Goal: Task Accomplishment & Management: Manage account settings

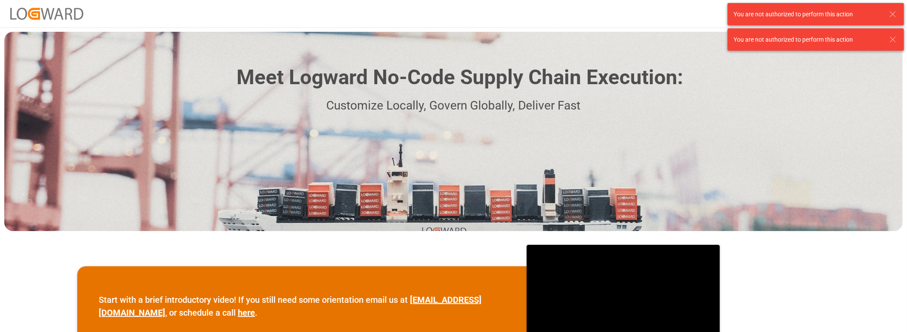
click at [897, 15] on icon at bounding box center [893, 14] width 10 height 10
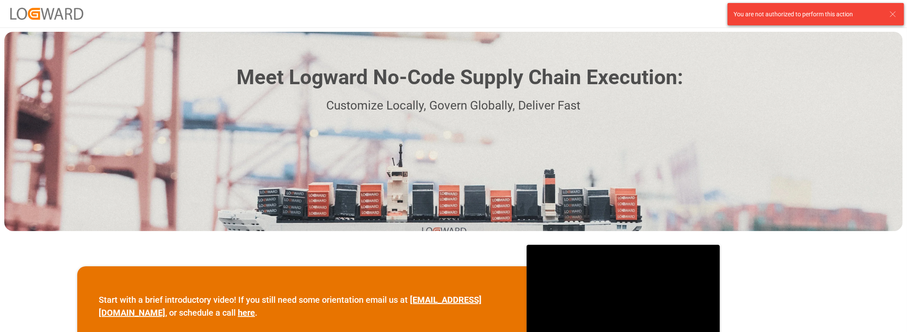
click at [891, 37] on body "Log In Meet Logward No-Code Supply Chain Execution: Customize Locally, Govern G…" at bounding box center [453, 166] width 907 height 332
click at [893, 12] on icon at bounding box center [893, 14] width 10 height 10
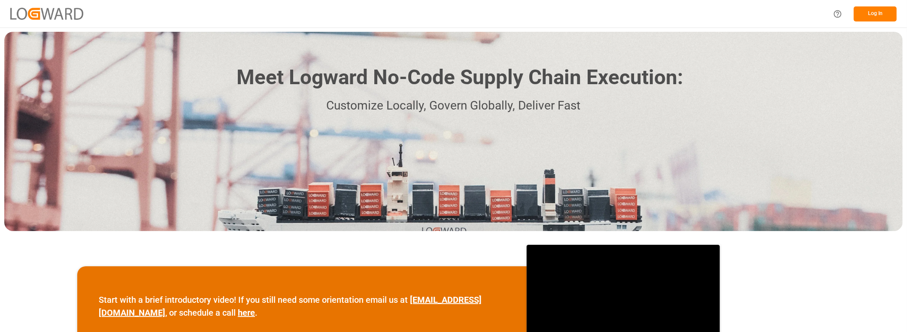
click at [876, 12] on button "Log In" at bounding box center [875, 13] width 43 height 15
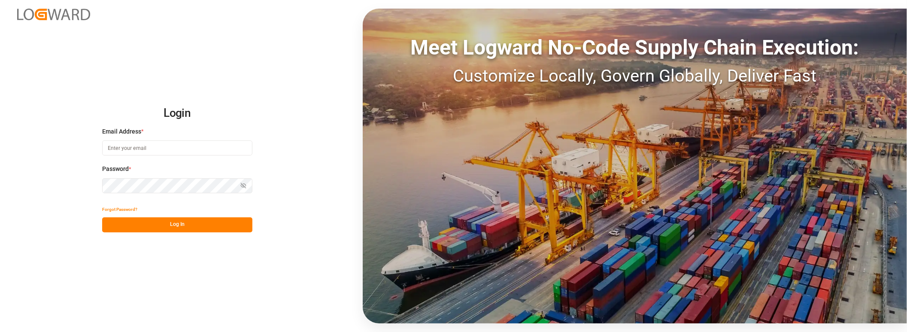
type input "[PERSON_NAME][EMAIL_ADDRESS][PERSON_NAME][DOMAIN_NAME]"
click at [201, 225] on button "Log In" at bounding box center [177, 224] width 150 height 15
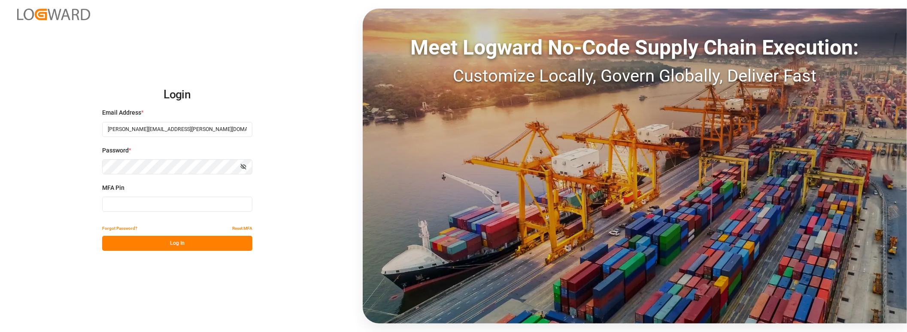
click at [192, 205] on input at bounding box center [177, 204] width 150 height 15
type input "486599"
click at [187, 247] on button "Log In" at bounding box center [177, 243] width 150 height 15
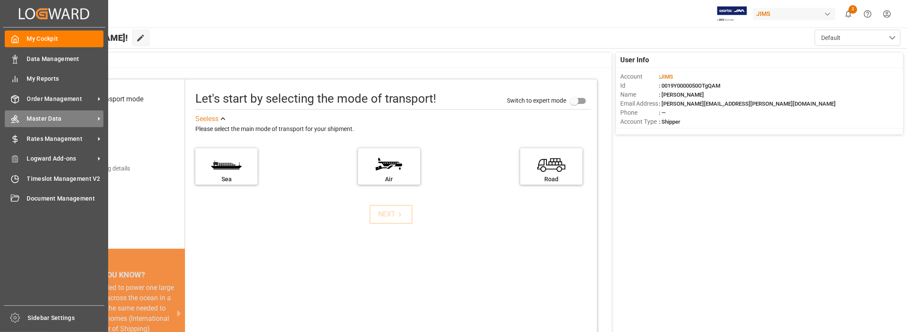
click at [64, 114] on span "Master Data" at bounding box center [61, 118] width 68 height 9
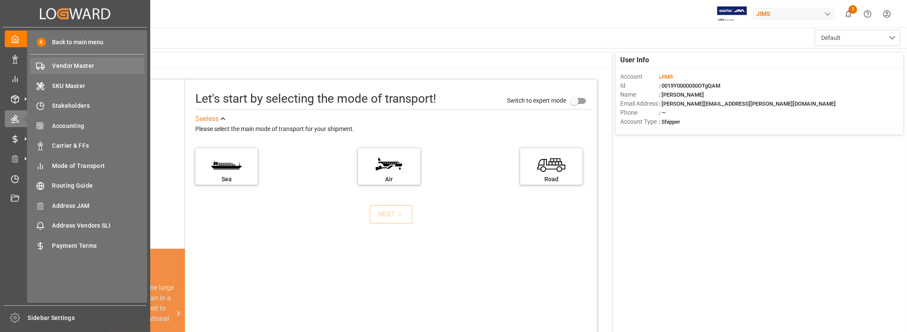
click at [66, 64] on span "Vendor Master" at bounding box center [98, 65] width 92 height 9
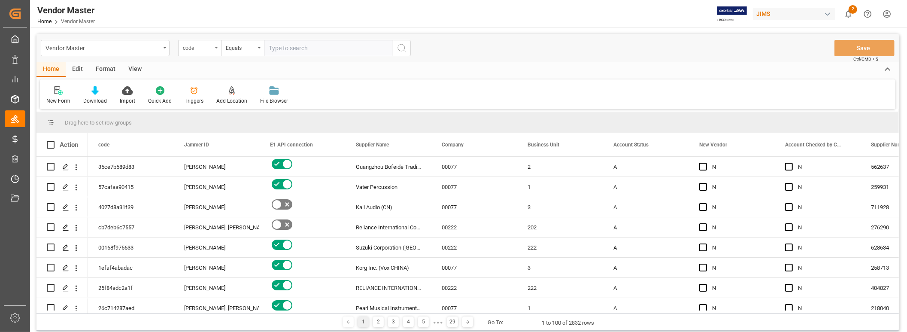
click at [208, 42] on div "code" at bounding box center [197, 47] width 29 height 10
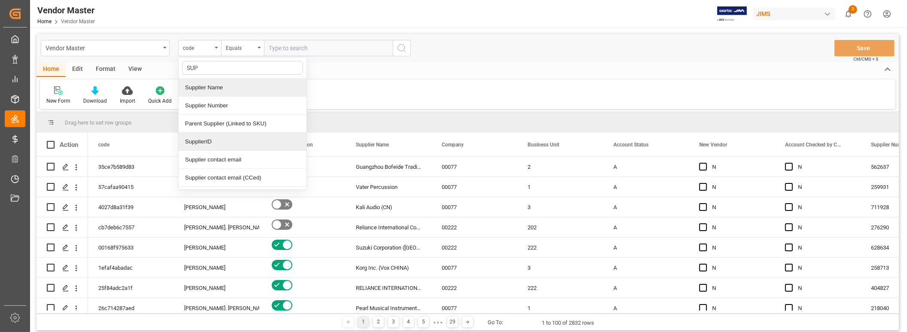
type input "SUPP"
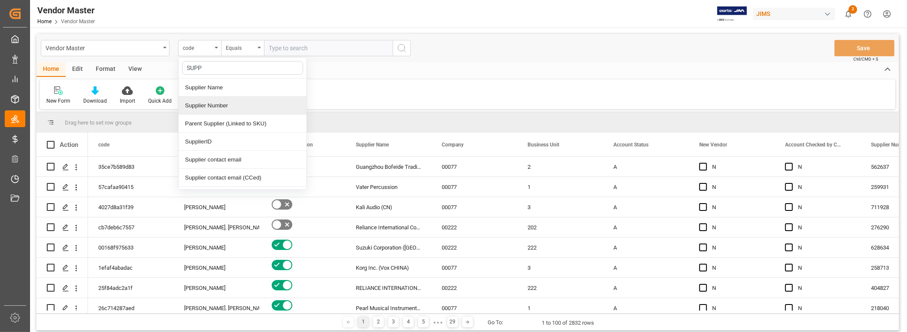
click at [218, 103] on div "Supplier Number" at bounding box center [243, 106] width 128 height 18
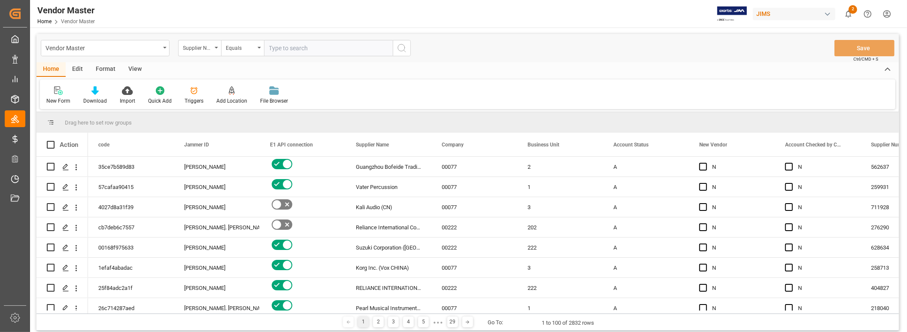
click at [281, 48] on input "text" at bounding box center [328, 48] width 129 height 16
paste input "619526"
type input "619526"
click at [394, 43] on button "search button" at bounding box center [402, 48] width 18 height 16
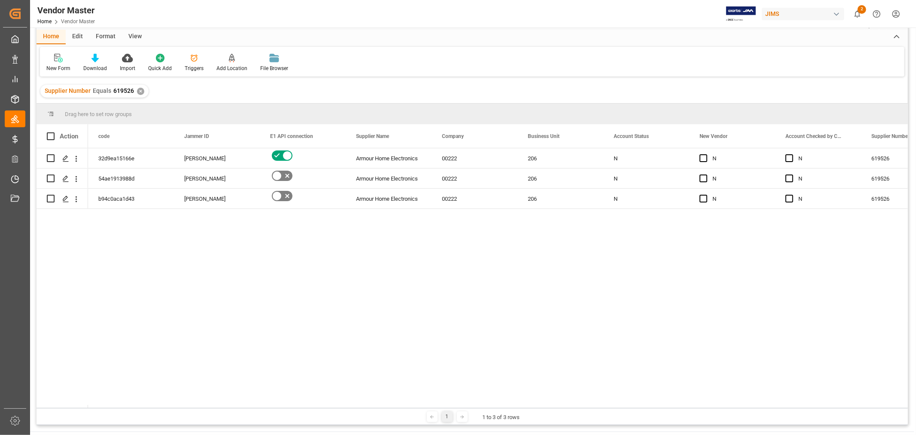
scroll to position [31, 0]
drag, startPoint x: 203, startPoint y: 405, endPoint x: 233, endPoint y: 406, distance: 30.5
click at [233, 331] on div at bounding box center [498, 407] width 820 height 3
drag, startPoint x: 196, startPoint y: 409, endPoint x: 226, endPoint y: 408, distance: 30.1
click at [226, 331] on div "Drag here to set row groups Drag here to set column labels Action code Jammer I…" at bounding box center [471, 265] width 871 height 321
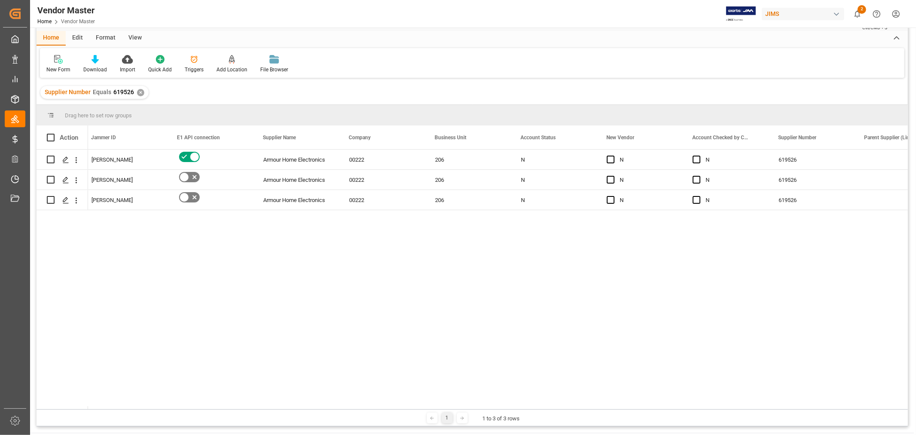
scroll to position [0, 130]
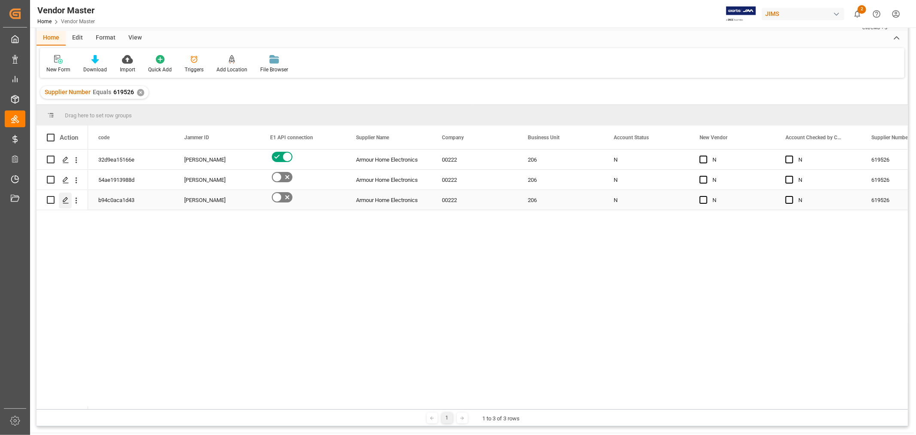
click at [67, 199] on icon "Press SPACE to select this row." at bounding box center [65, 200] width 7 height 7
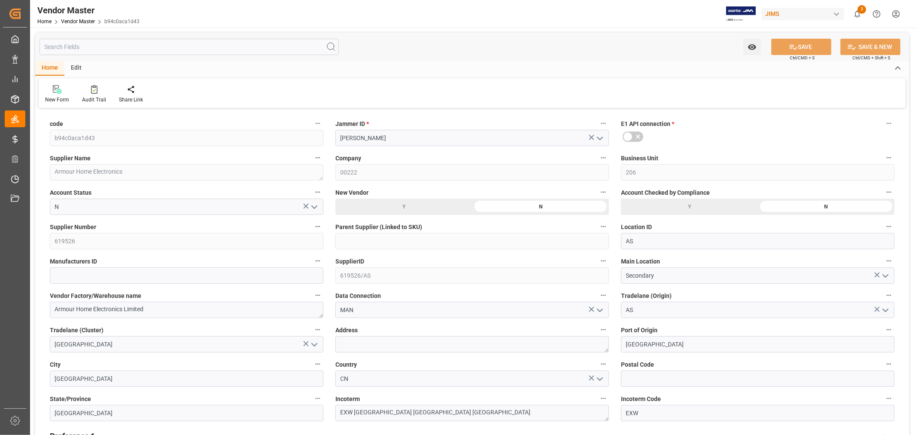
type input "[DATE] 21:34"
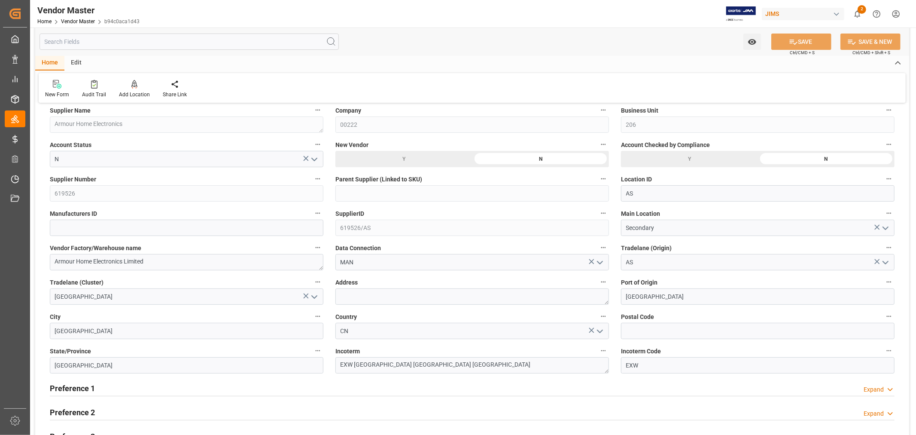
type input "NET 30"
